Goal: Browse casually

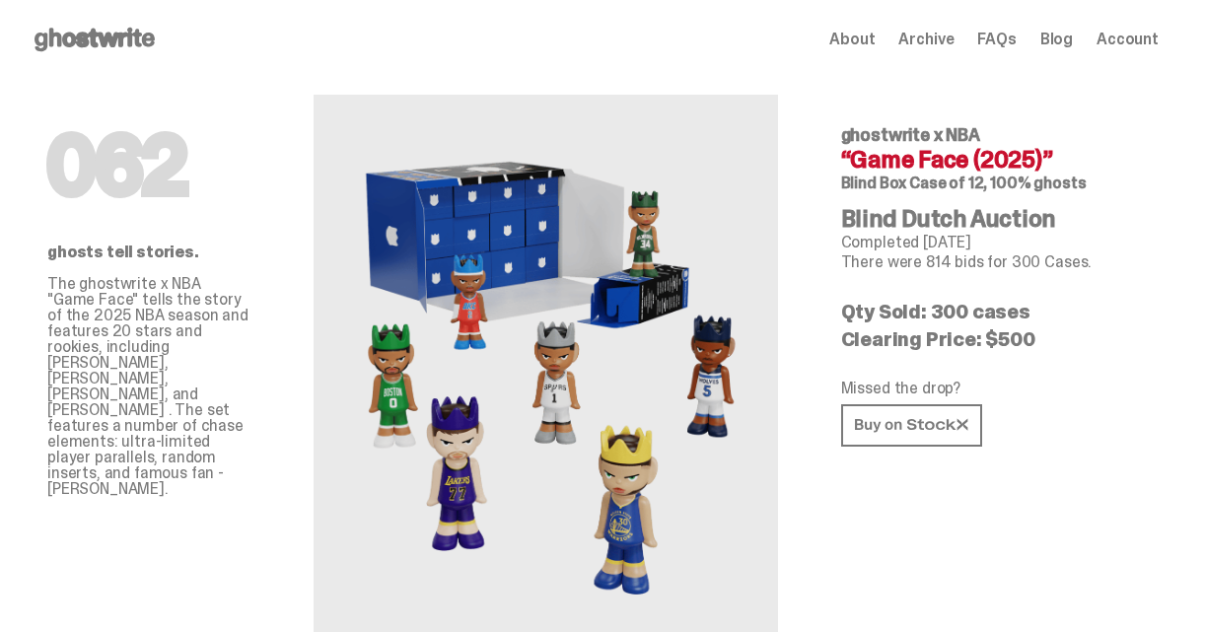
click at [107, 41] on use at bounding box center [95, 40] width 120 height 24
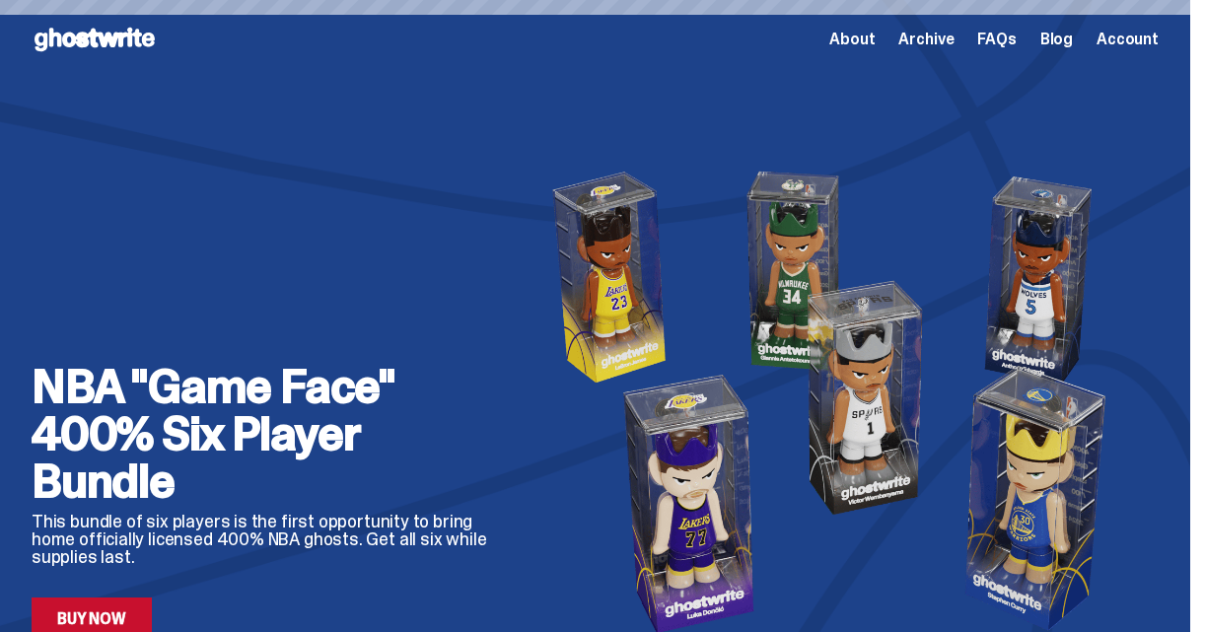
scroll to position [146, 0]
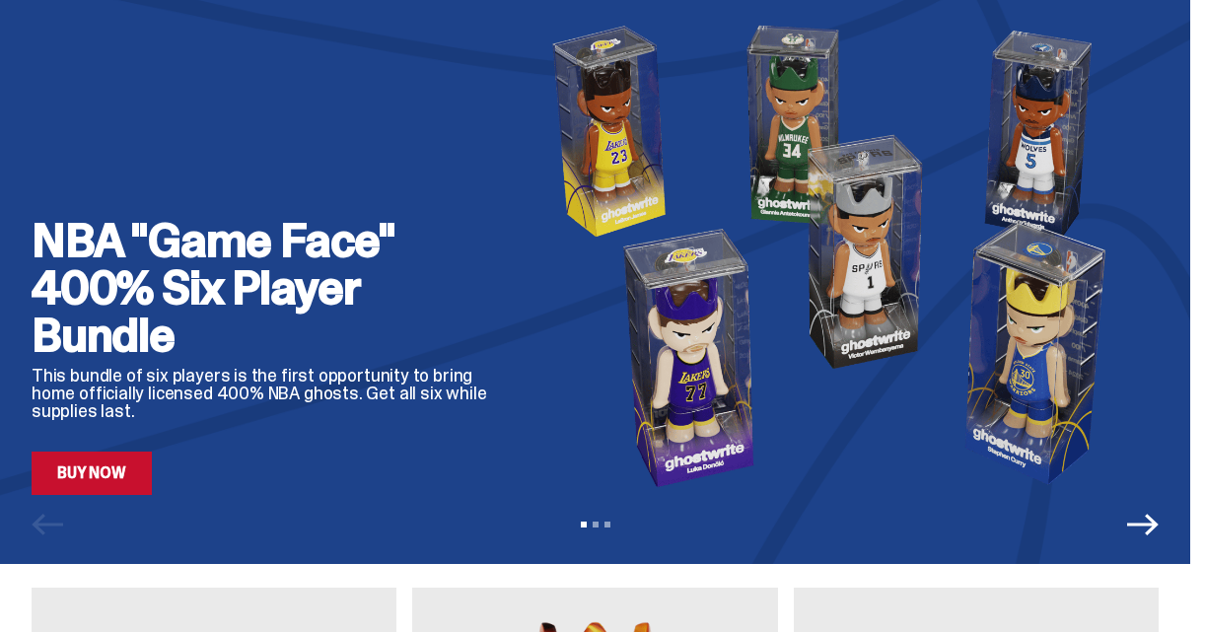
click at [81, 471] on link "Buy Now" at bounding box center [92, 473] width 120 height 43
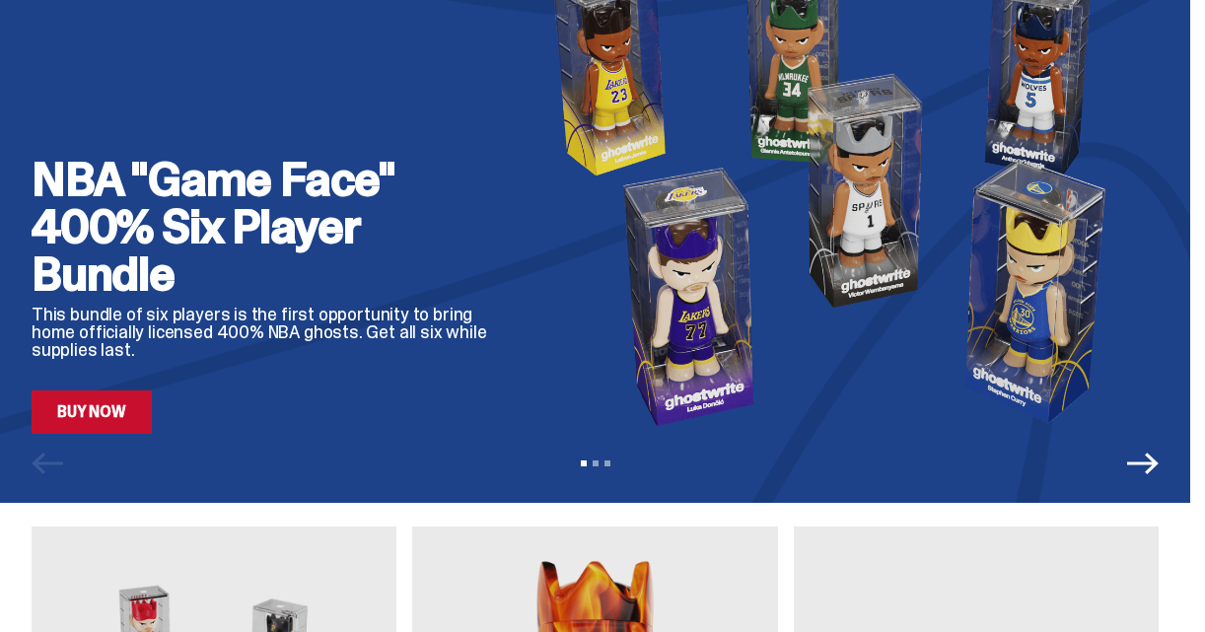
click at [202, 205] on h2 "NBA "Game Face" 400% Six Player Bundle" at bounding box center [260, 227] width 456 height 142
click at [107, 410] on link "Buy Now" at bounding box center [92, 411] width 120 height 43
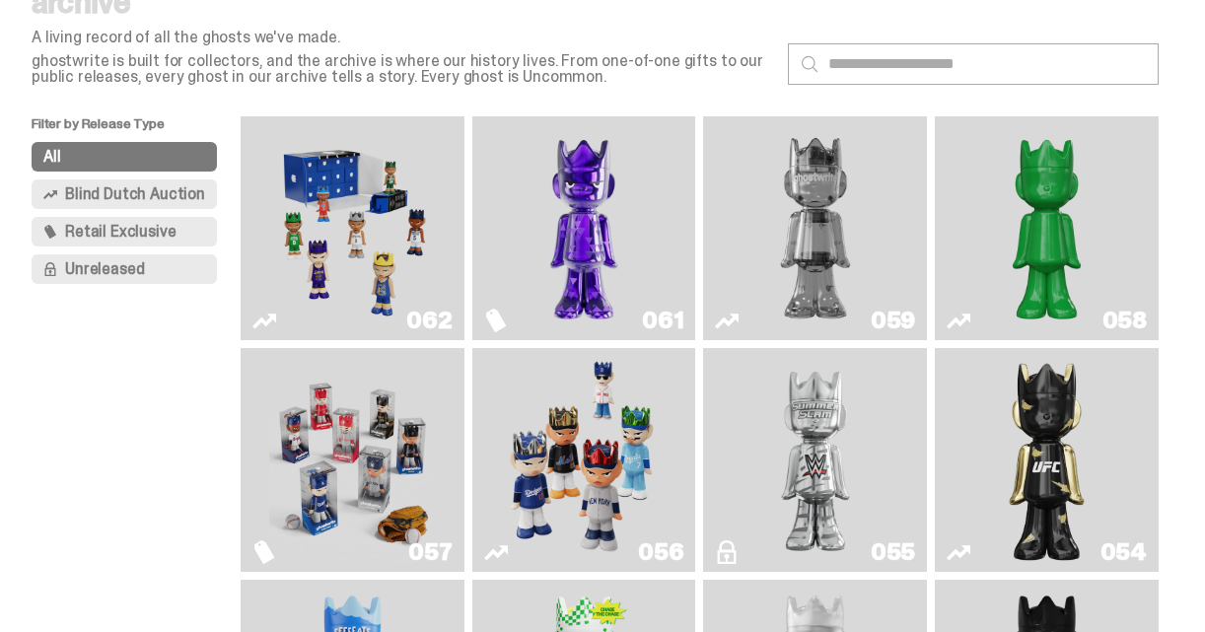
scroll to position [99, 0]
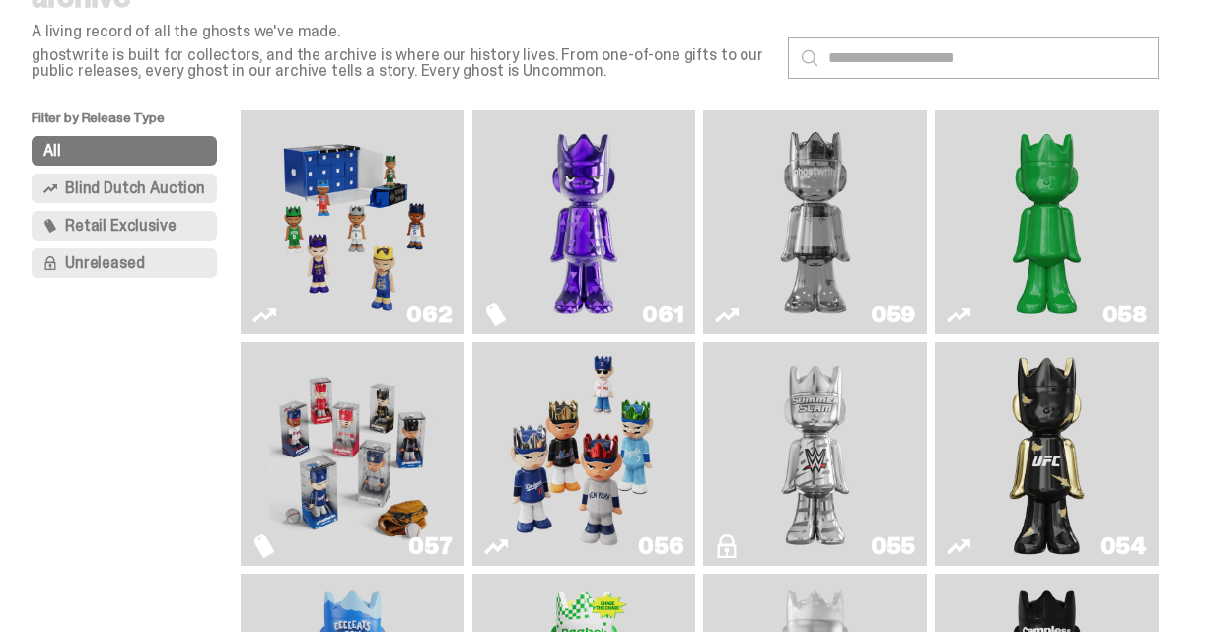
click at [356, 234] on img "Game Face (2025)" at bounding box center [352, 222] width 167 height 208
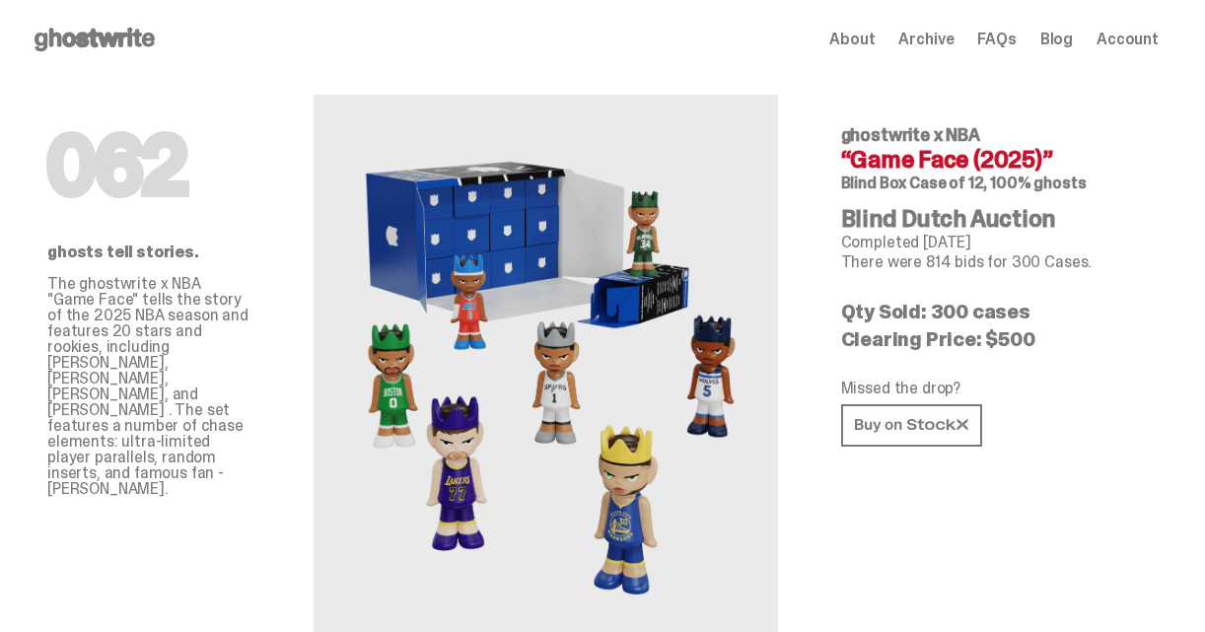
click at [874, 35] on span "About" at bounding box center [851, 40] width 45 height 16
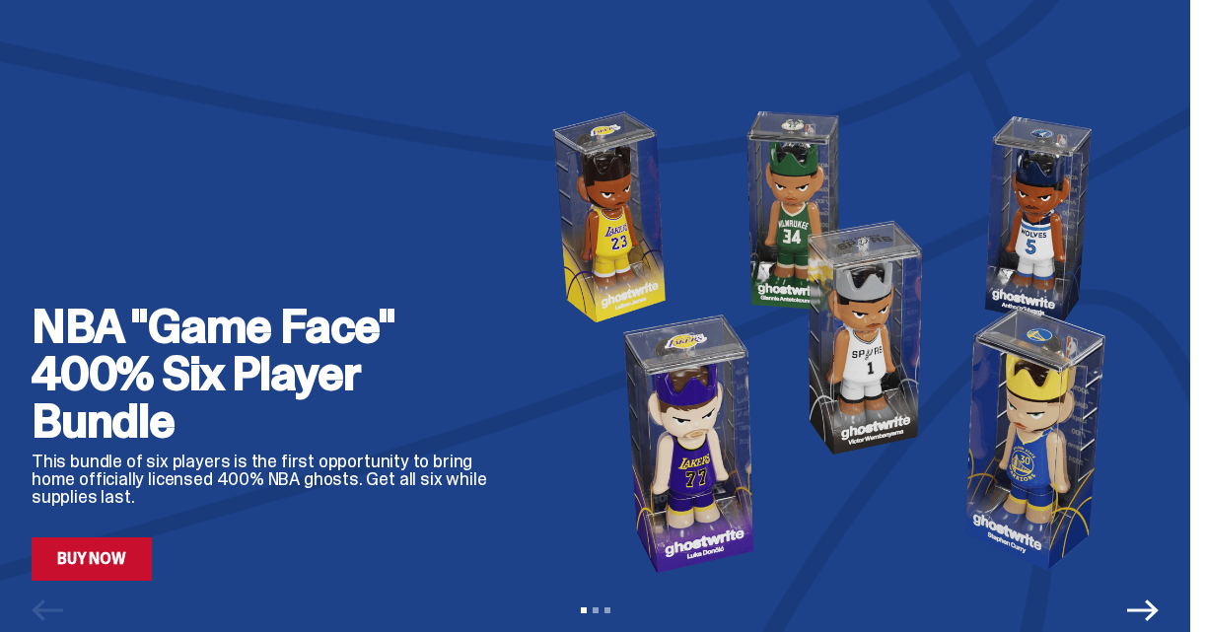
scroll to position [270, 0]
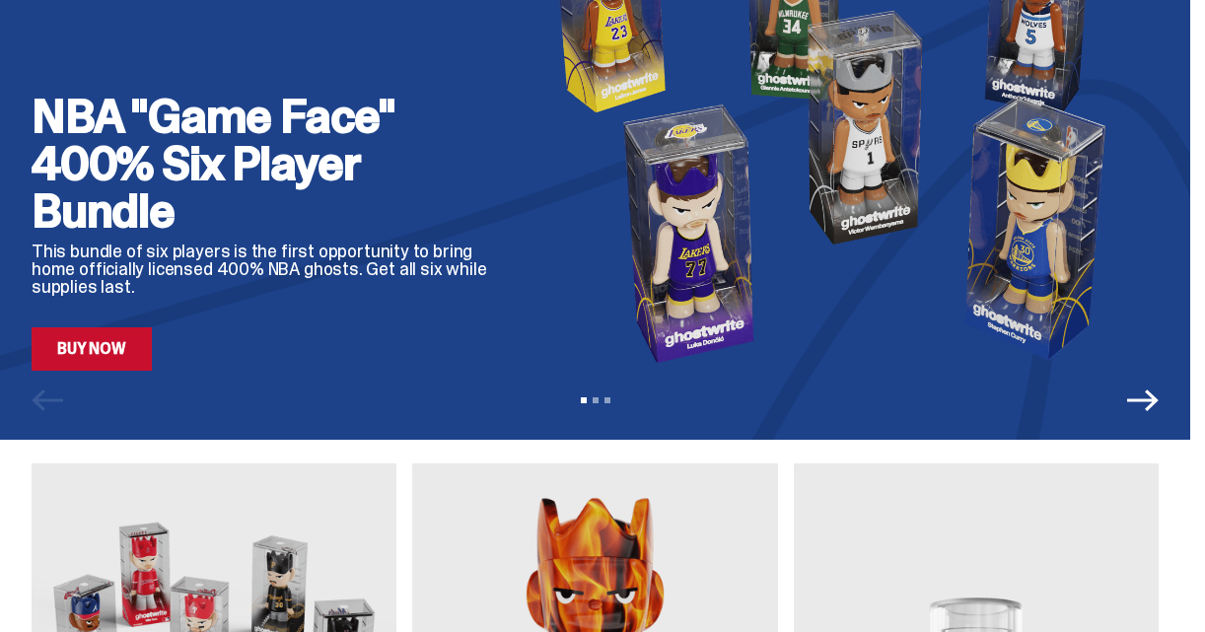
click at [95, 351] on link "Buy Now" at bounding box center [92, 348] width 120 height 43
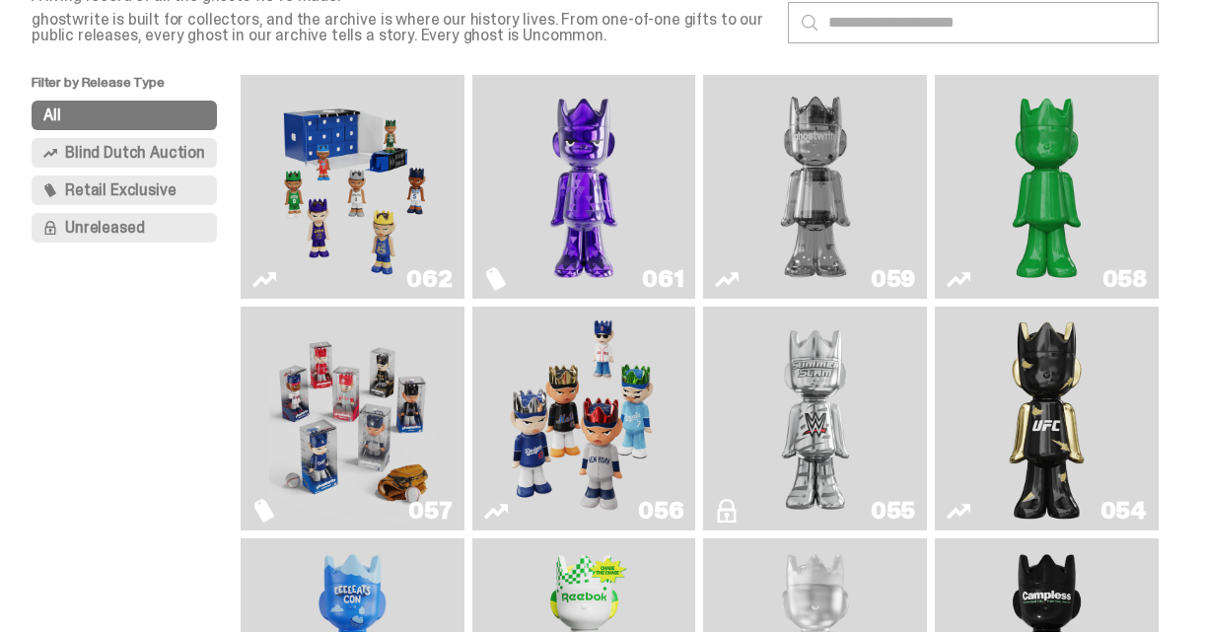
scroll to position [127, 0]
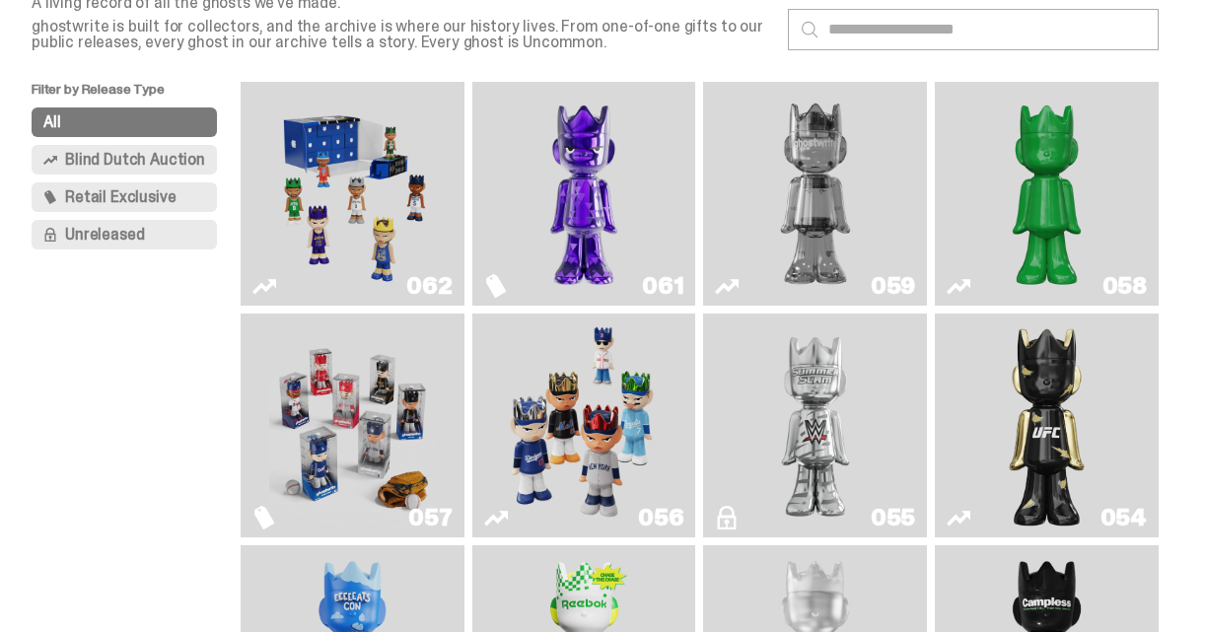
click at [352, 216] on img "Game Face (2025)" at bounding box center [352, 194] width 167 height 208
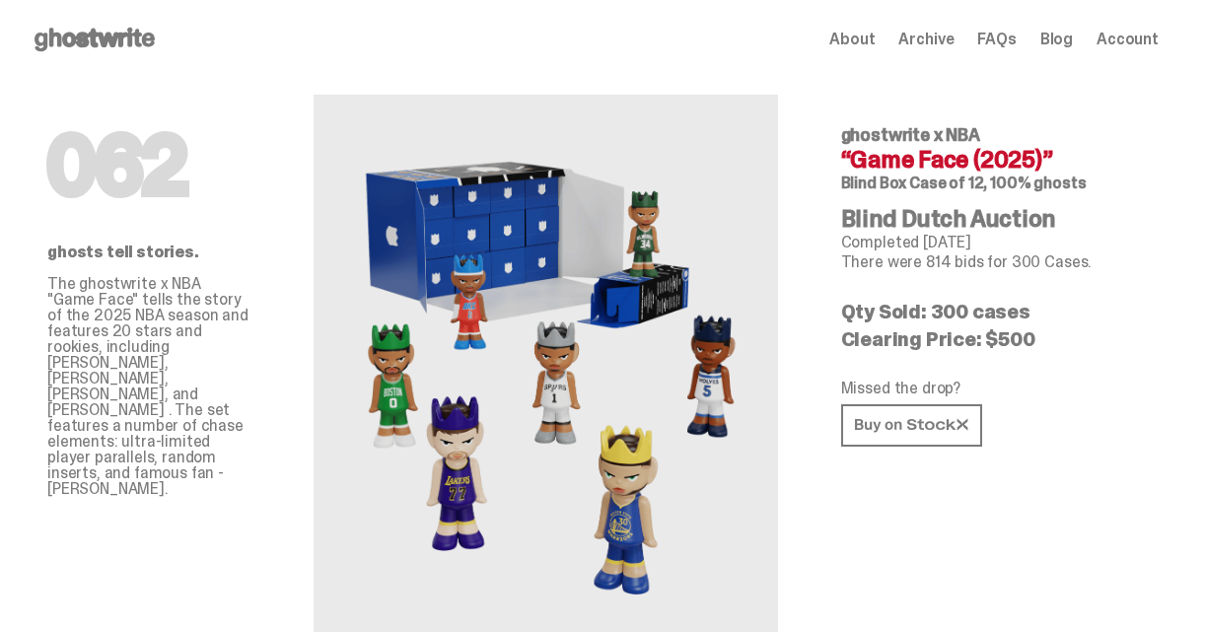
click at [1073, 39] on link "Blog" at bounding box center [1056, 40] width 33 height 16
click at [103, 41] on use at bounding box center [95, 40] width 120 height 24
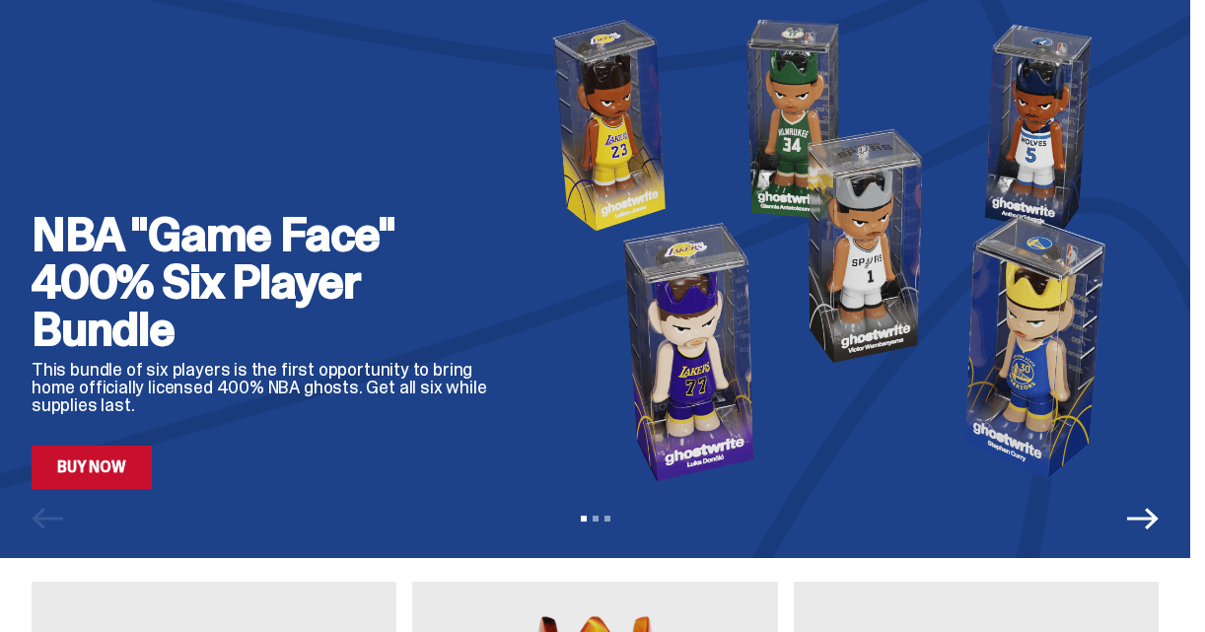
scroll to position [189, 0]
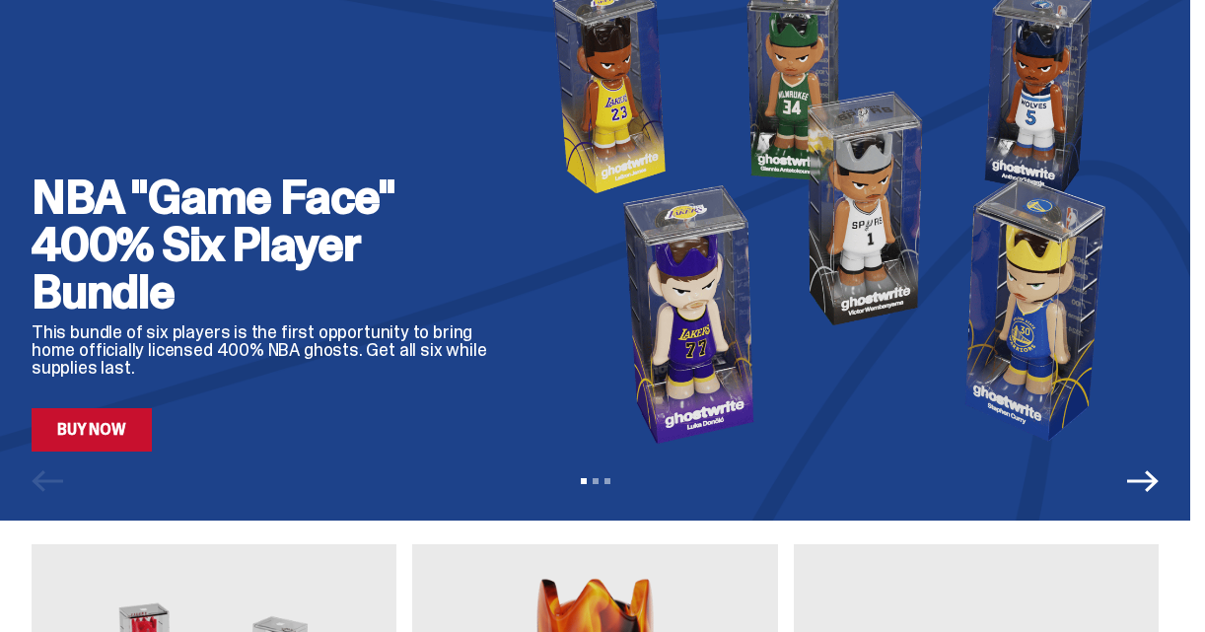
click at [1158, 480] on icon "Next" at bounding box center [1143, 481] width 32 height 22
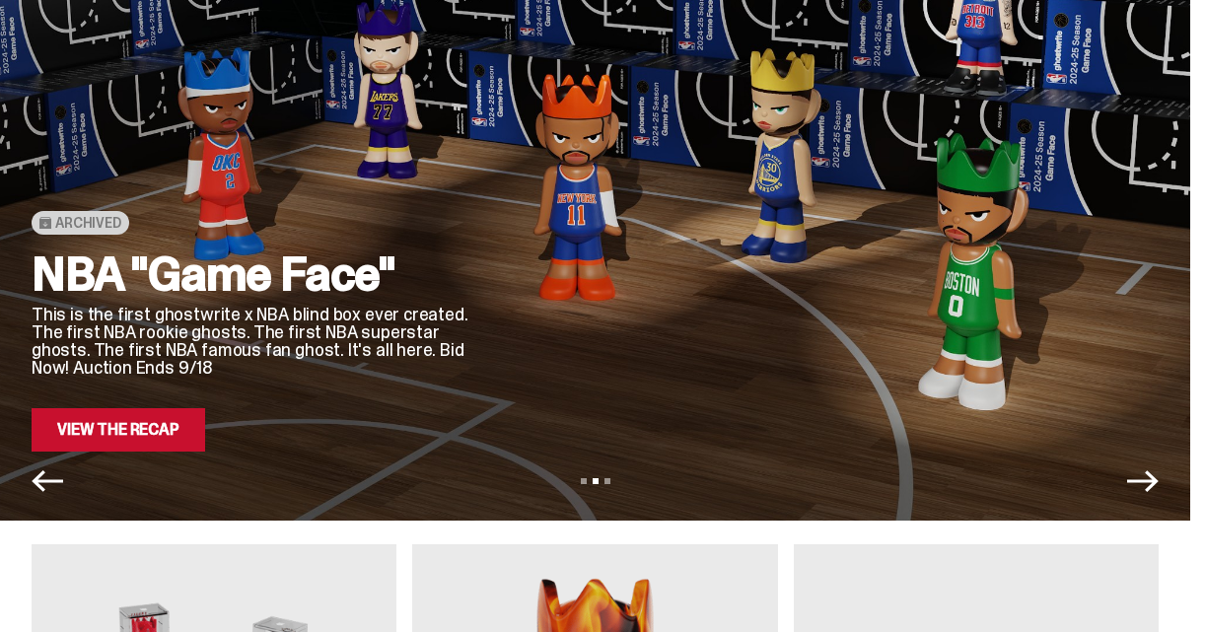
click at [45, 479] on icon "Previous" at bounding box center [48, 481] width 32 height 32
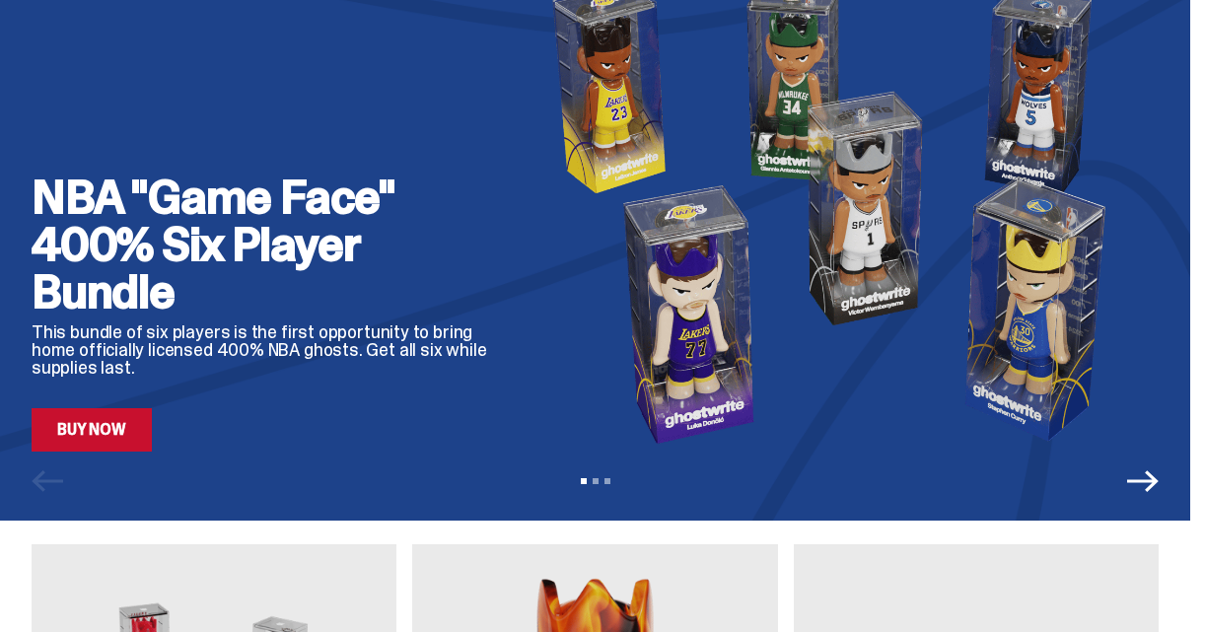
click at [88, 426] on link "Buy Now" at bounding box center [92, 429] width 120 height 43
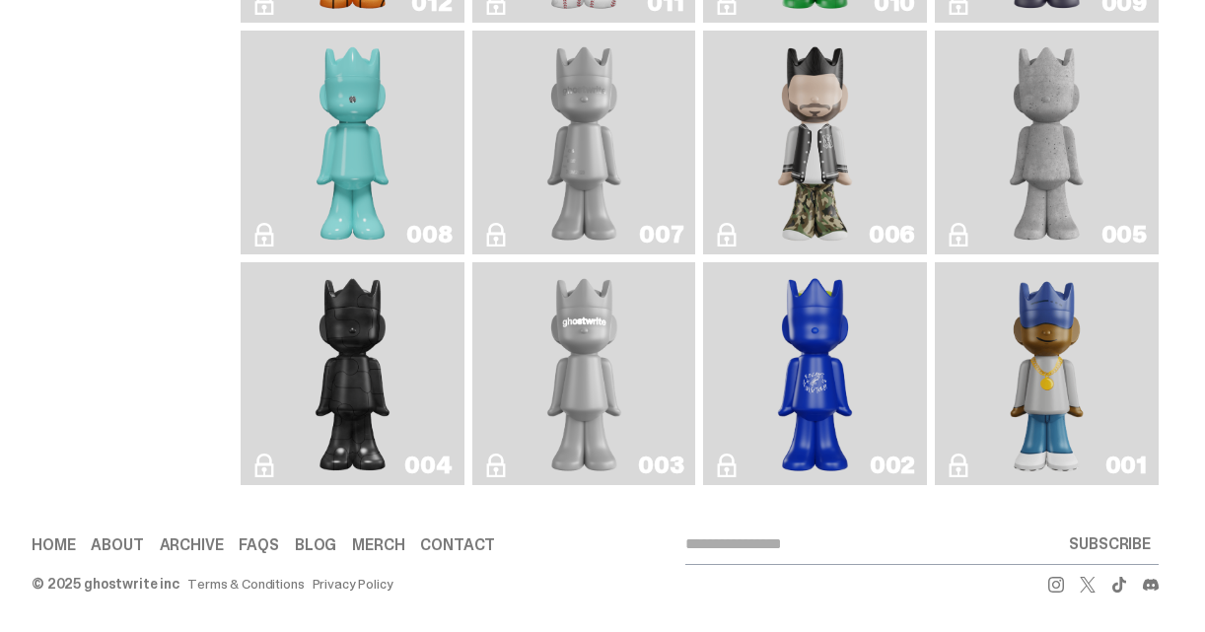
scroll to position [3507, 0]
click at [193, 539] on link "Archive" at bounding box center [192, 545] width 64 height 16
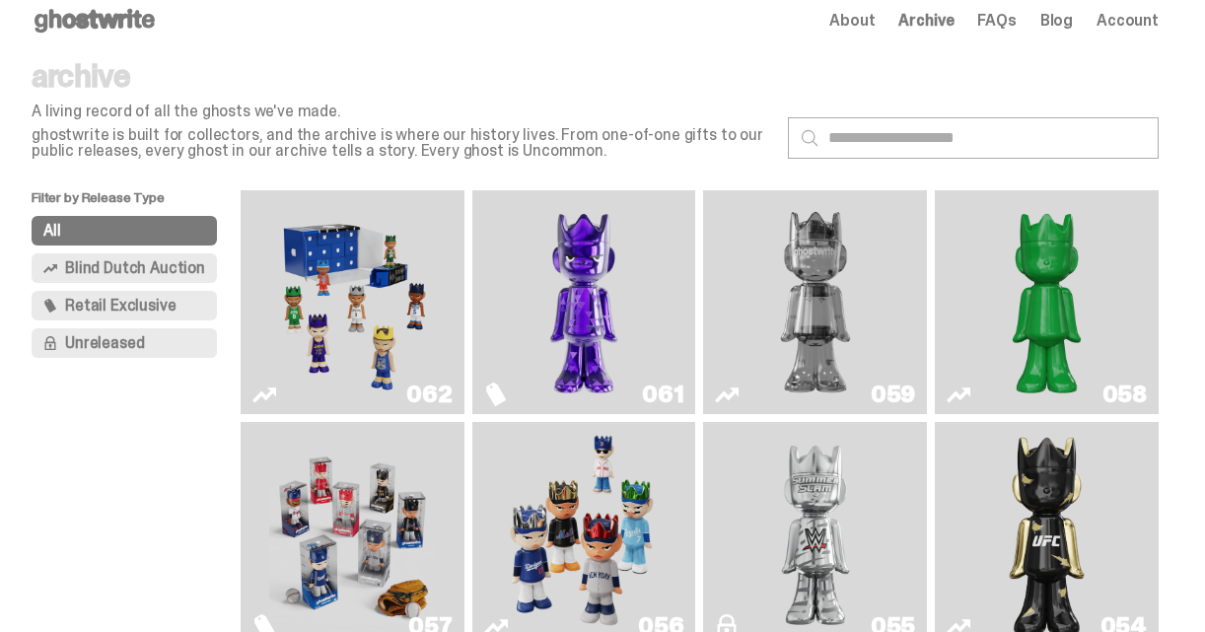
scroll to position [52, 0]
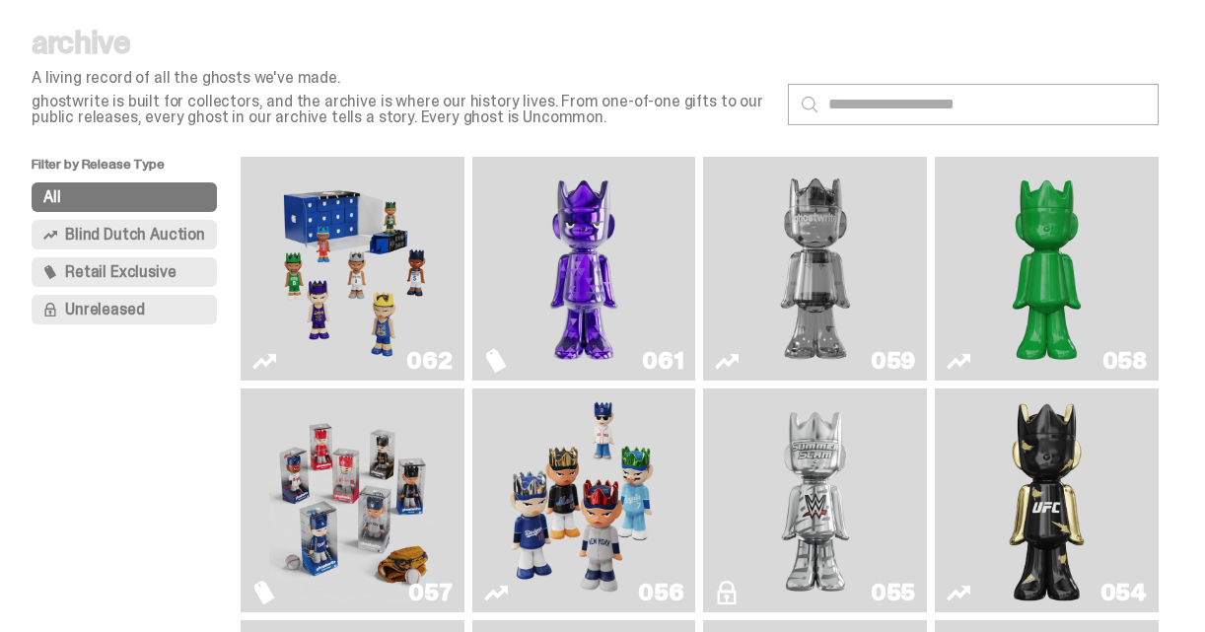
click at [107, 264] on span "Retail Exclusive" at bounding box center [120, 272] width 110 height 16
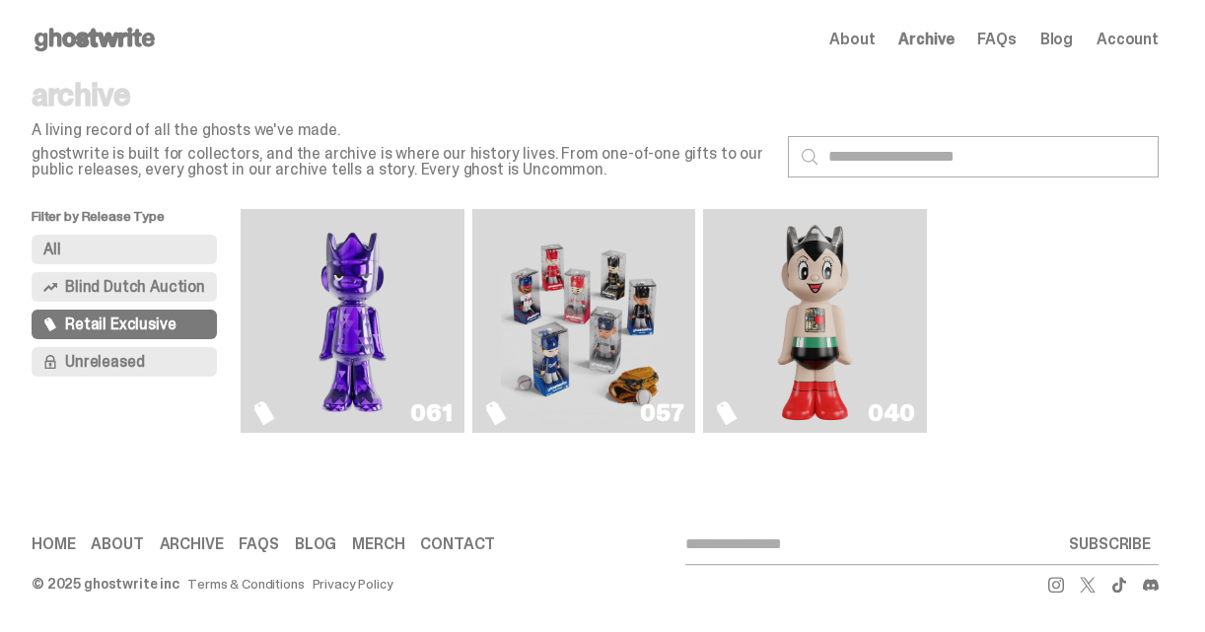
click at [108, 359] on span "Unreleased" at bounding box center [104, 362] width 79 height 16
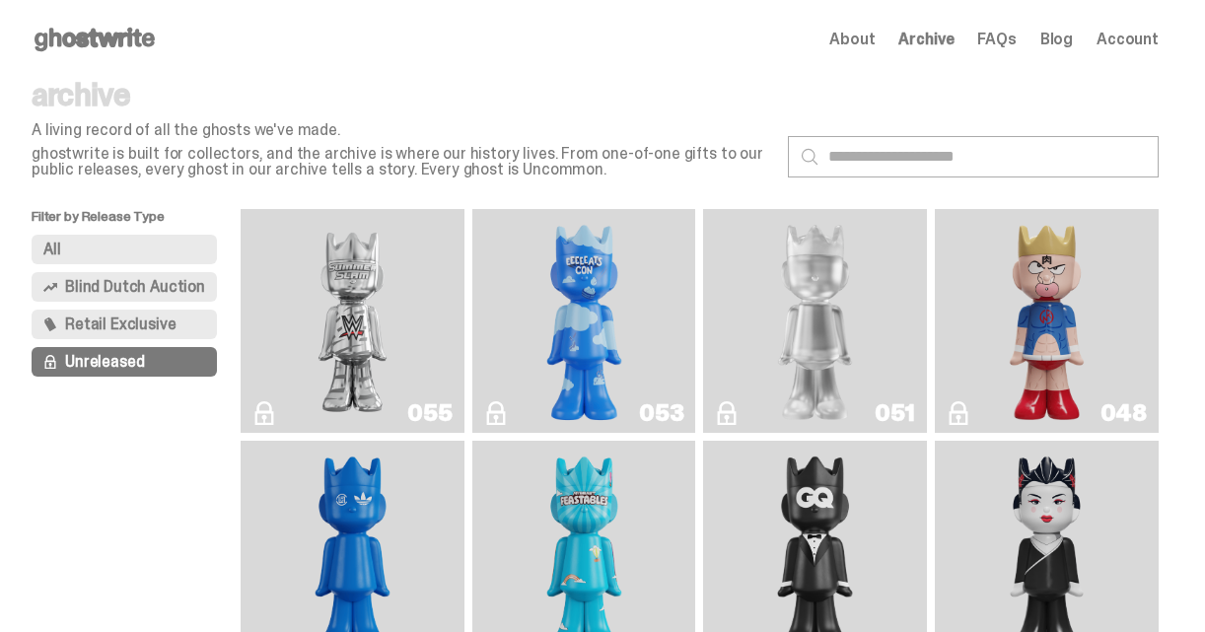
click at [108, 249] on button "All" at bounding box center [124, 250] width 185 height 30
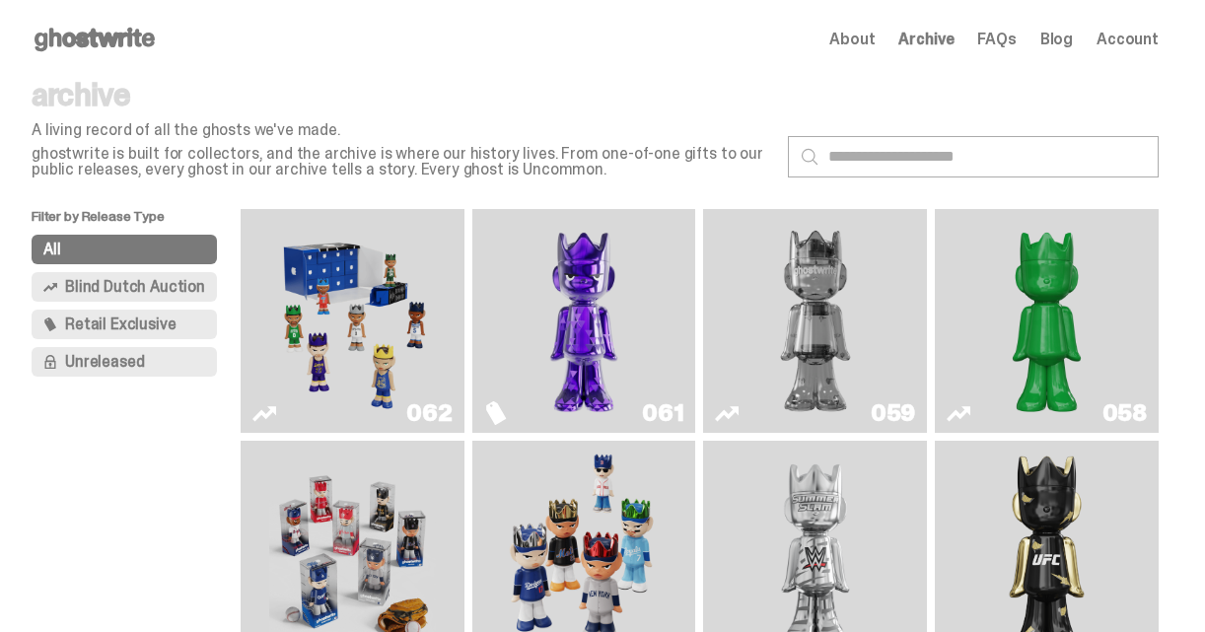
click at [110, 280] on span "Blind Dutch Auction" at bounding box center [135, 287] width 140 height 16
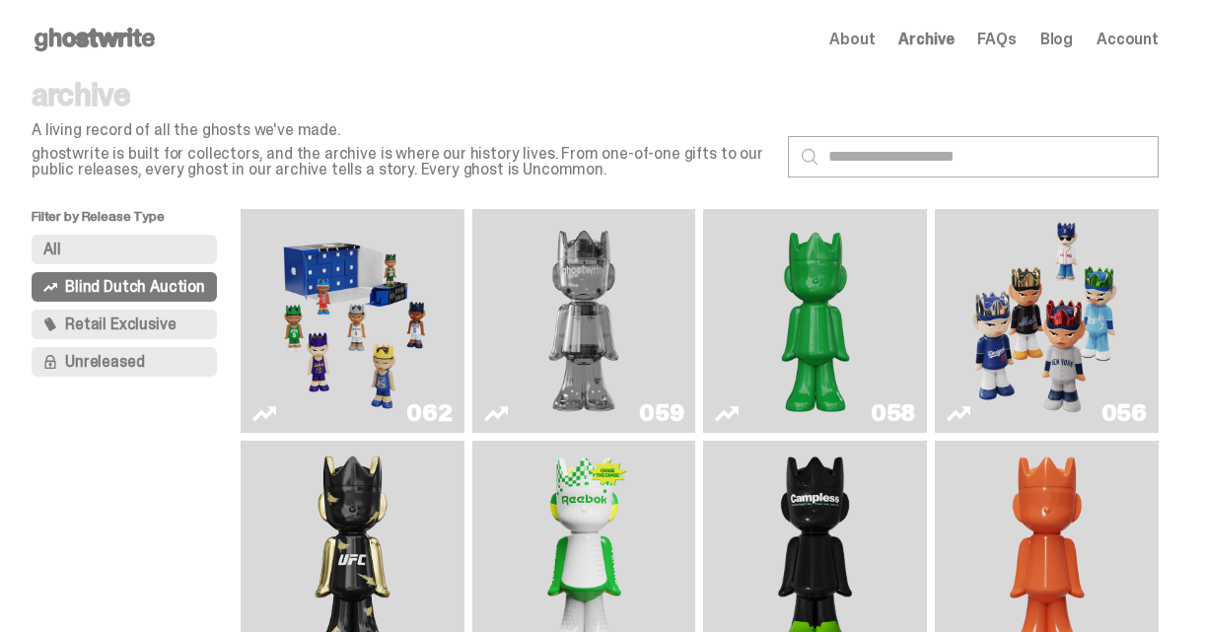
click at [97, 247] on button "All" at bounding box center [124, 250] width 185 height 30
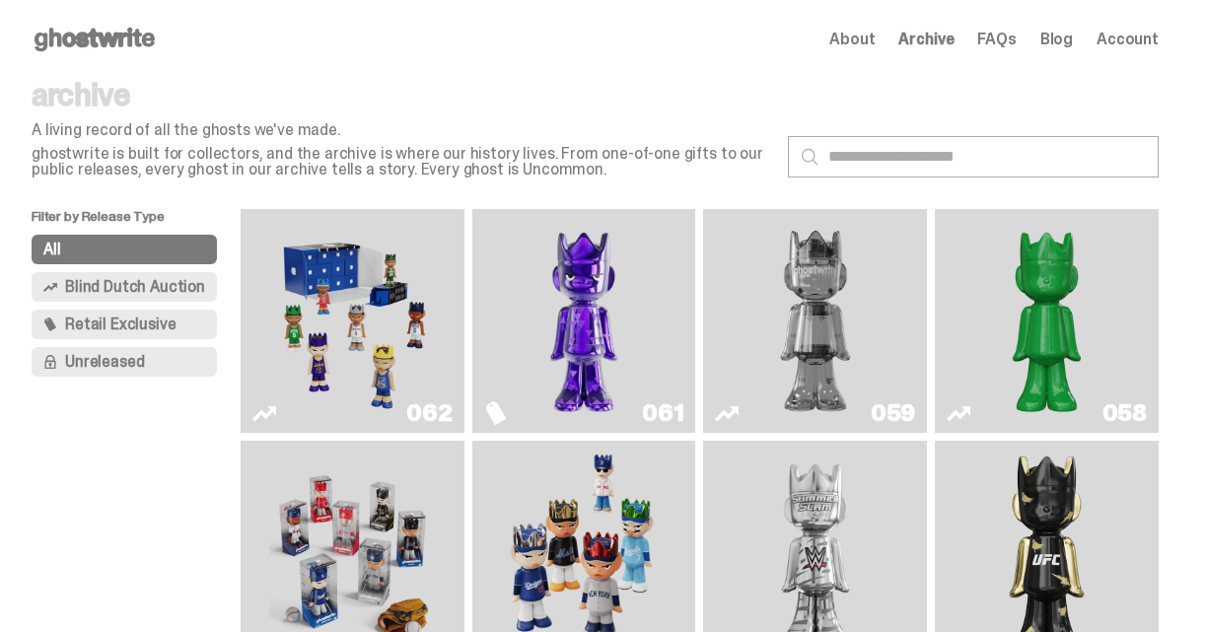
click at [96, 34] on use at bounding box center [95, 40] width 120 height 24
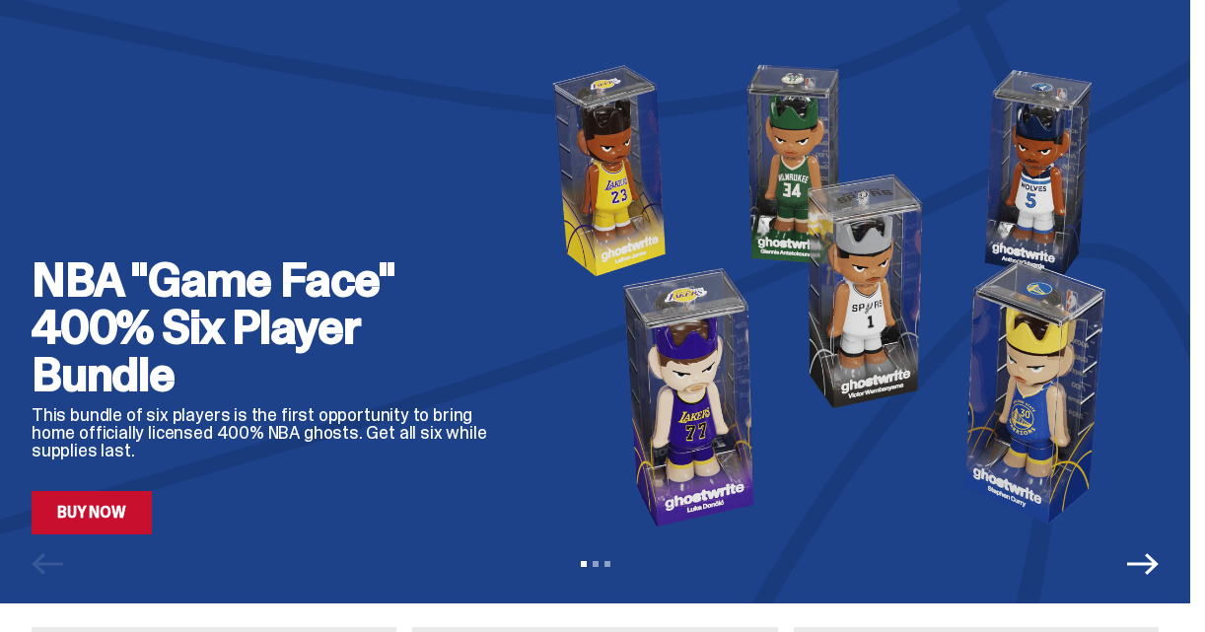
scroll to position [179, 0]
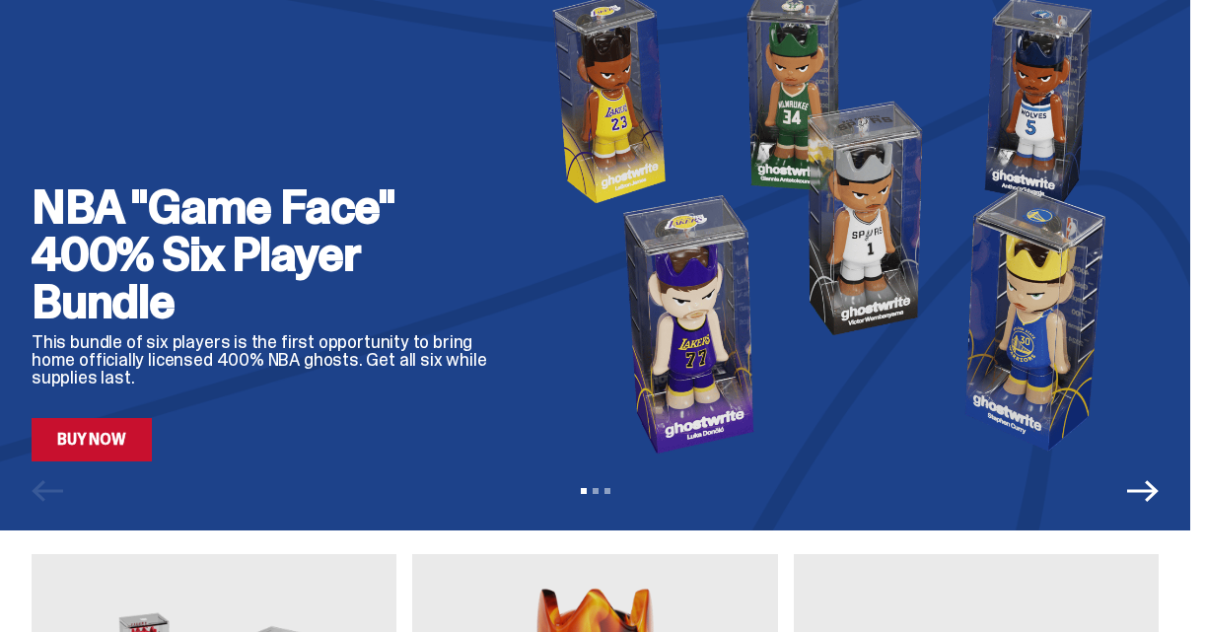
click at [95, 447] on link "Buy Now" at bounding box center [92, 439] width 120 height 43
